Goal: Transaction & Acquisition: Obtain resource

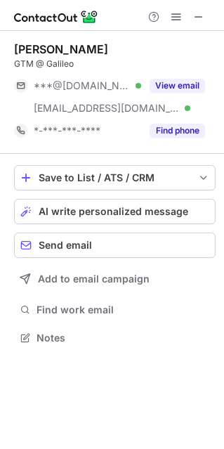
scroll to position [328, 224]
click at [202, 20] on span at bounding box center [198, 16] width 11 height 11
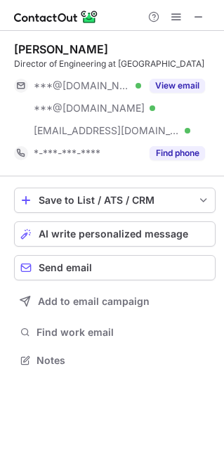
scroll to position [350, 224]
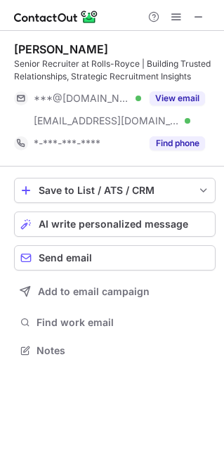
scroll to position [340, 224]
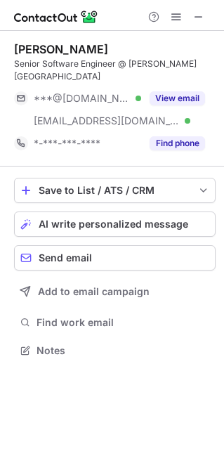
scroll to position [328, 224]
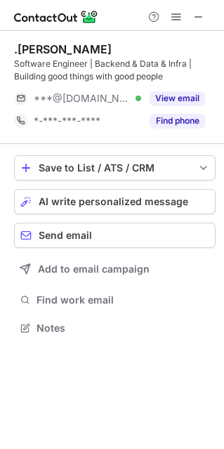
scroll to position [318, 224]
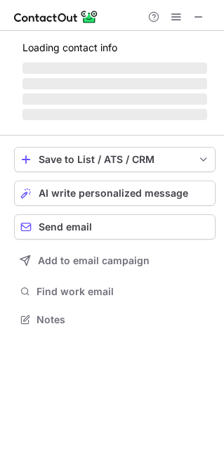
scroll to position [328, 224]
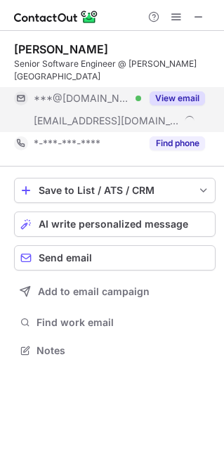
click at [186, 91] on button "View email" at bounding box center [178, 98] width 56 height 14
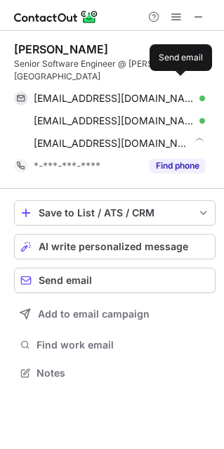
scroll to position [350, 224]
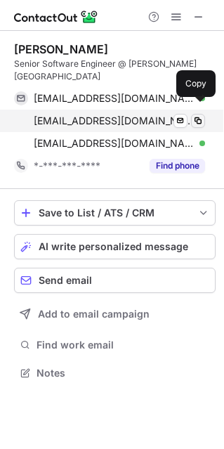
click at [198, 115] on span at bounding box center [198, 120] width 11 height 11
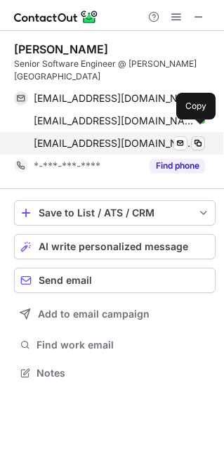
click at [200, 138] on span at bounding box center [198, 143] width 11 height 11
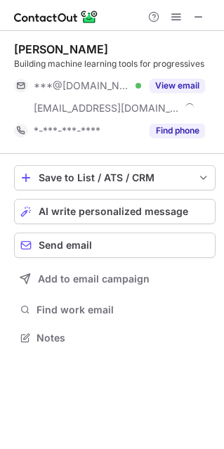
scroll to position [328, 224]
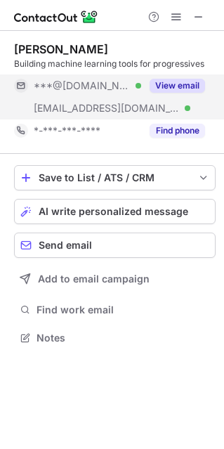
click at [174, 86] on button "View email" at bounding box center [178, 86] width 56 height 14
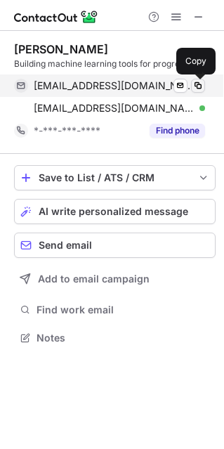
click at [203, 89] on span at bounding box center [198, 85] width 11 height 11
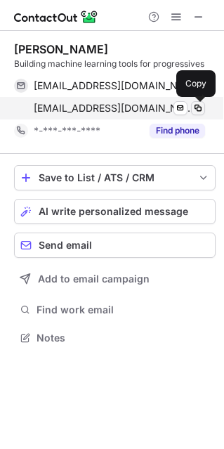
click at [203, 113] on span at bounding box center [198, 108] width 11 height 11
